Goal: Transaction & Acquisition: Purchase product/service

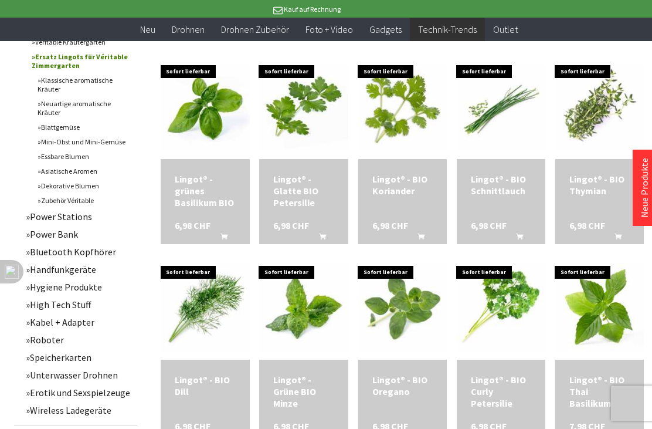
scroll to position [632, 0]
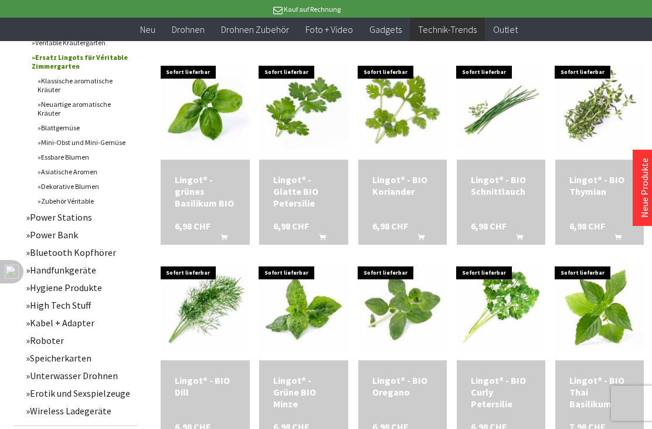
click at [205, 177] on div "Lingot® - grünes Basilikum BIO" at bounding box center [205, 191] width 60 height 35
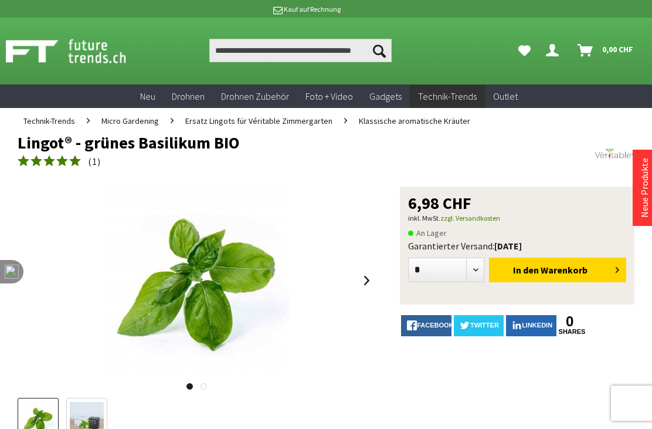
click at [566, 267] on span "Warenkorb" at bounding box center [564, 270] width 47 height 12
click at [530, 26] on div at bounding box center [532, 30] width 18 height 18
click at [418, 120] on span "Klassische aromatische Kräuter" at bounding box center [414, 121] width 111 height 11
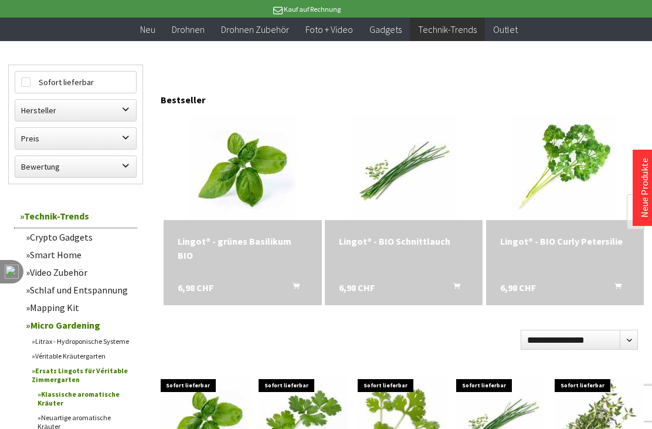
scroll to position [97, 0]
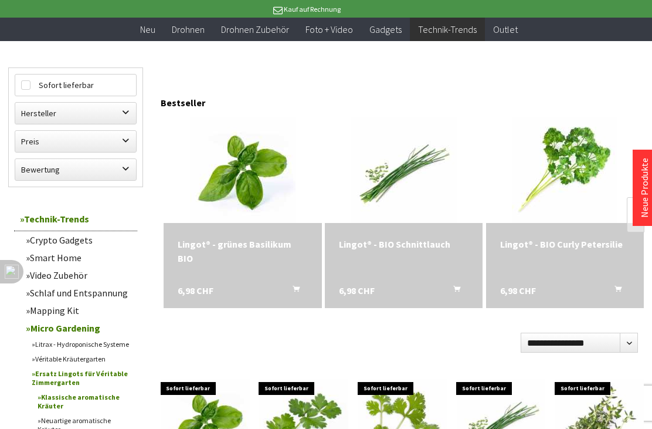
click at [573, 264] on div "Lingot® - BIO Curly Petersilie 6,98 CHF In den Warenkorb" at bounding box center [565, 265] width 158 height 85
click at [625, 288] on button "In den Warenkorb" at bounding box center [615, 290] width 28 height 15
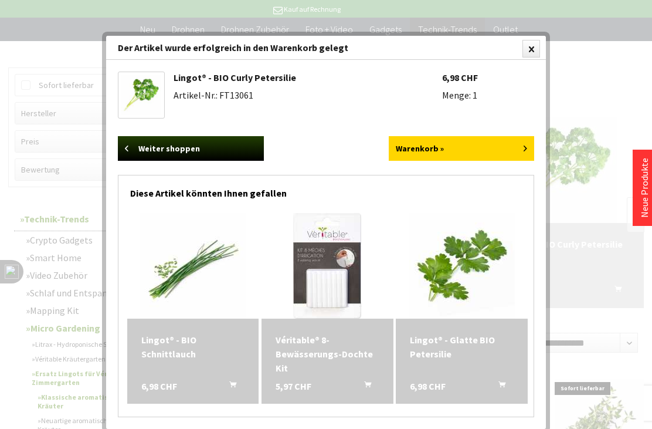
click at [450, 178] on div "Diese Artikel könnten Ihnen gefallen" at bounding box center [326, 189] width 392 height 29
click at [455, 148] on link "Warenkorb »" at bounding box center [462, 148] width 146 height 25
